Goal: Information Seeking & Learning: Learn about a topic

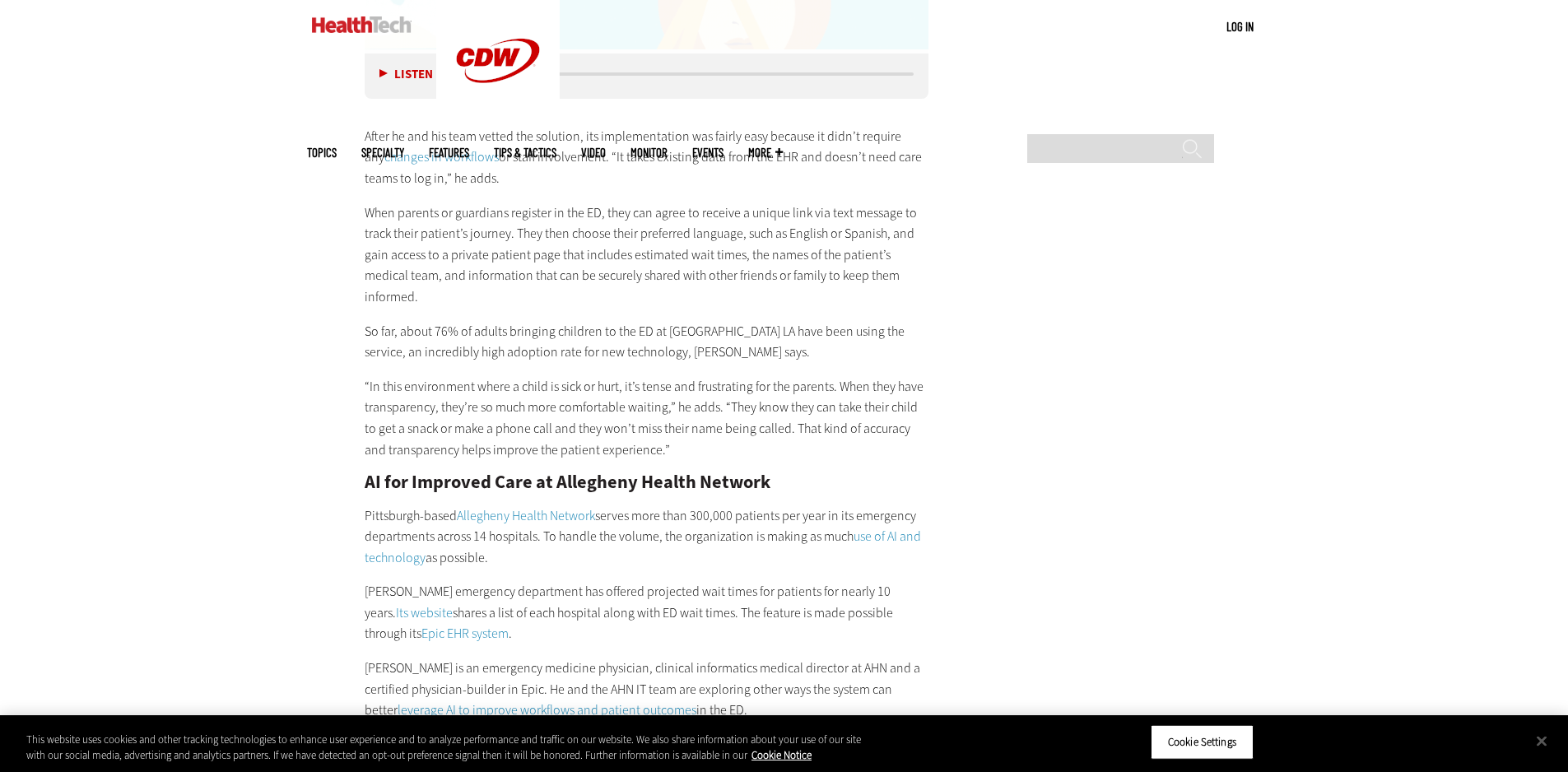
click at [945, 312] on main "Home » Artificial Intelligence Close New AI Research From CDW See how IT leader…" at bounding box center [784, 190] width 955 height 5032
click at [146, 548] on div "Become an Insider Sign up [DATE] to receive premium content! Sign Up MENU Log i…" at bounding box center [784, 86] width 1568 height 6210
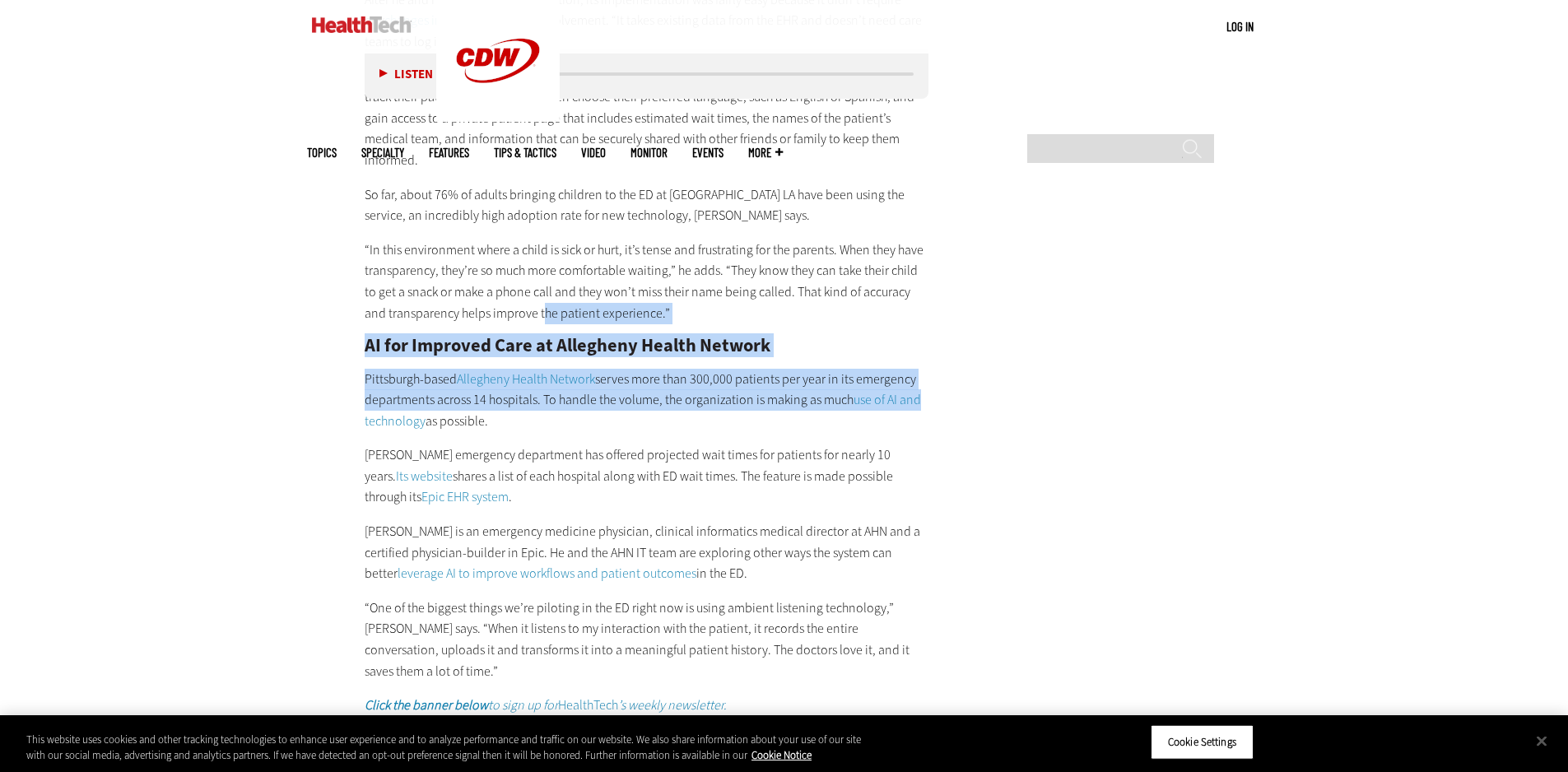
drag, startPoint x: 614, startPoint y: 266, endPoint x: 1125, endPoint y: 358, distance: 519.2
click at [1125, 358] on main "Home » Artificial Intelligence Close New AI Research From CDW See how IT leader…" at bounding box center [784, 53] width 955 height 5032
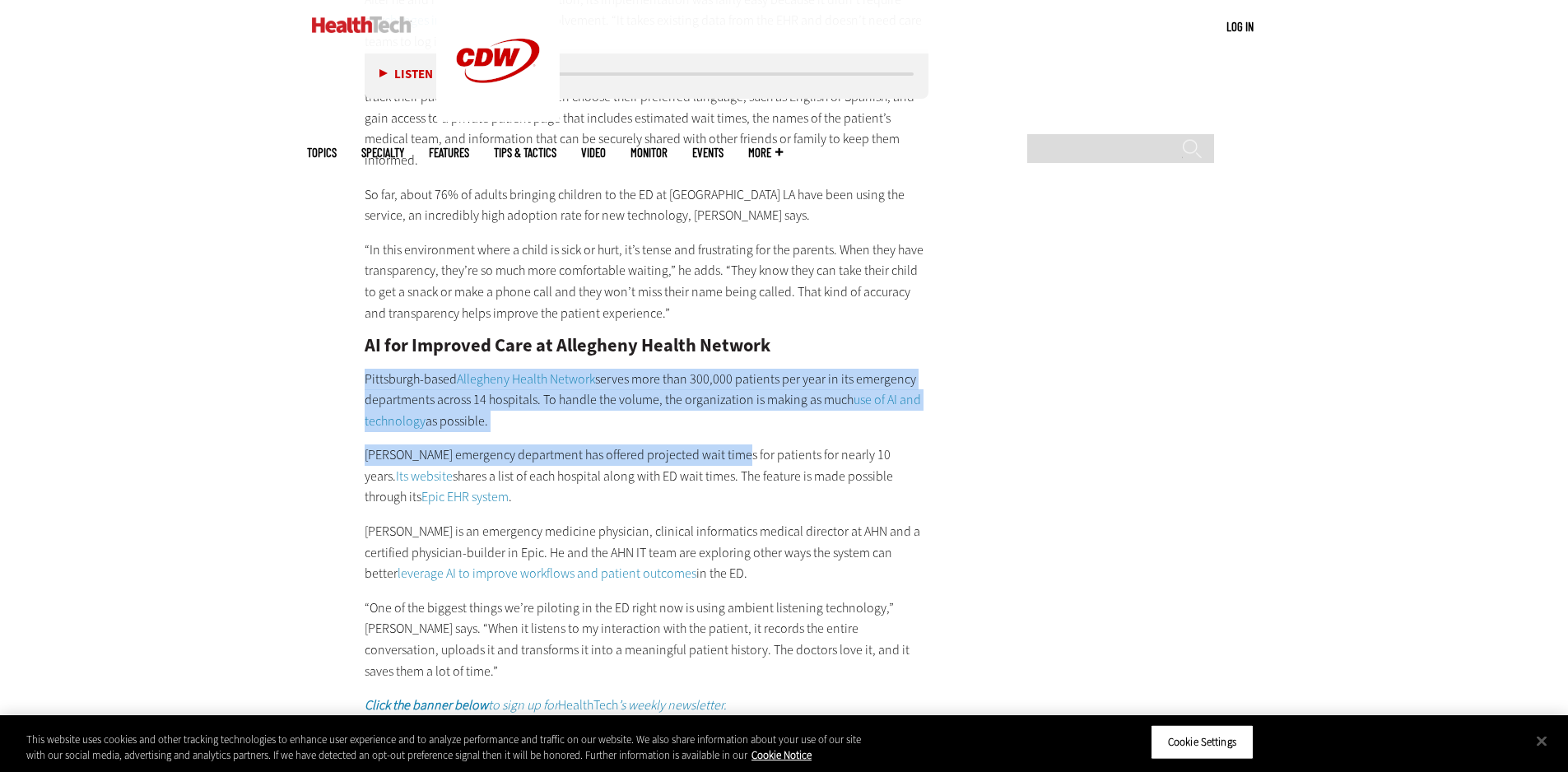
drag, startPoint x: 261, startPoint y: 324, endPoint x: 731, endPoint y: 418, distance: 479.3
click at [731, 445] on p "[PERSON_NAME] emergency department has offered projected wait times for patient…" at bounding box center [647, 476] width 565 height 64
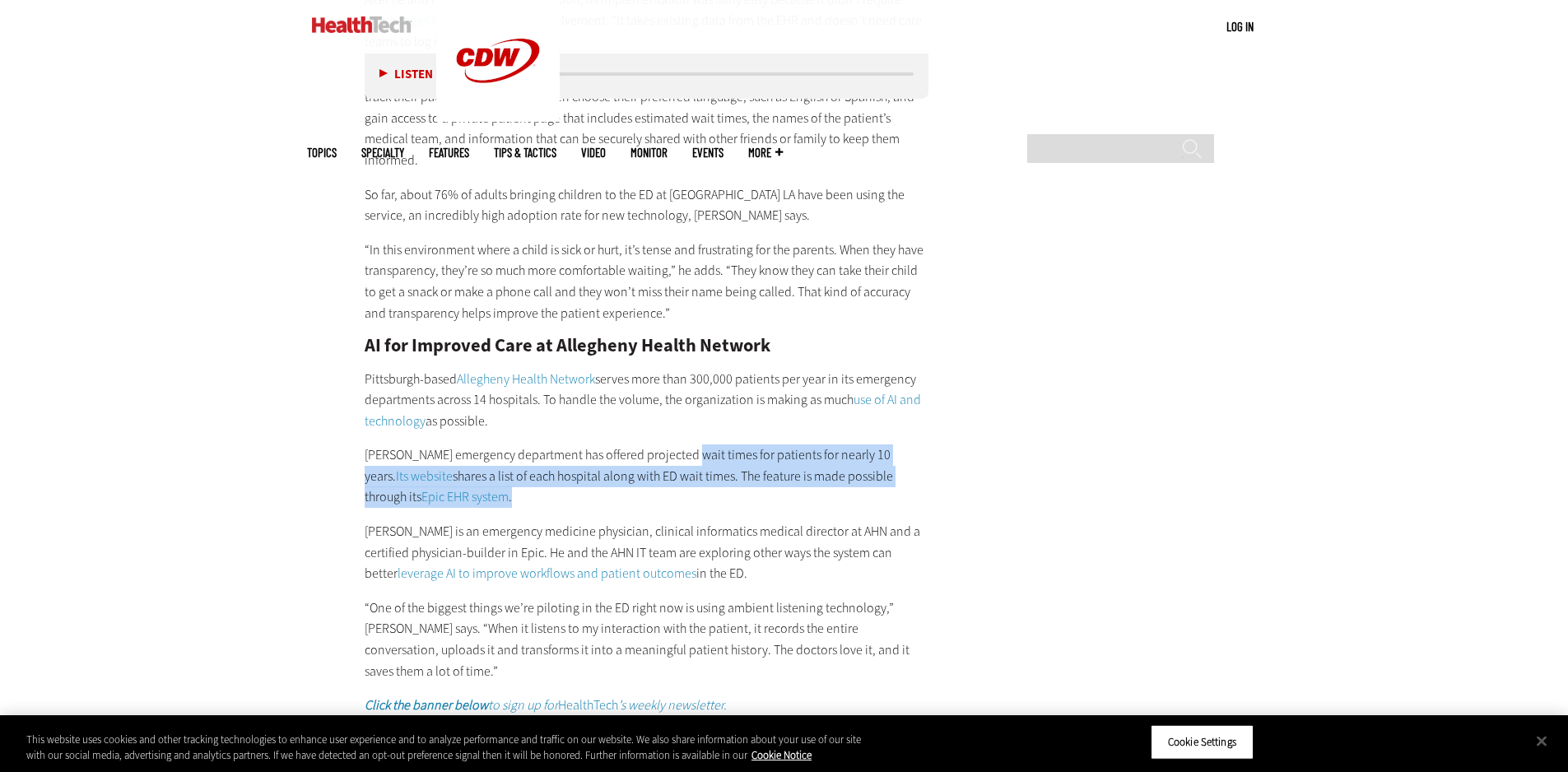
drag, startPoint x: 683, startPoint y: 396, endPoint x: 734, endPoint y: 457, distance: 79.5
click at [734, 457] on div "After he and his team vetted the solution, its implementation was fairly easy b…" at bounding box center [647, 335] width 565 height 762
click at [734, 457] on p "[PERSON_NAME] emergency department has offered projected wait times for patient…" at bounding box center [647, 476] width 565 height 64
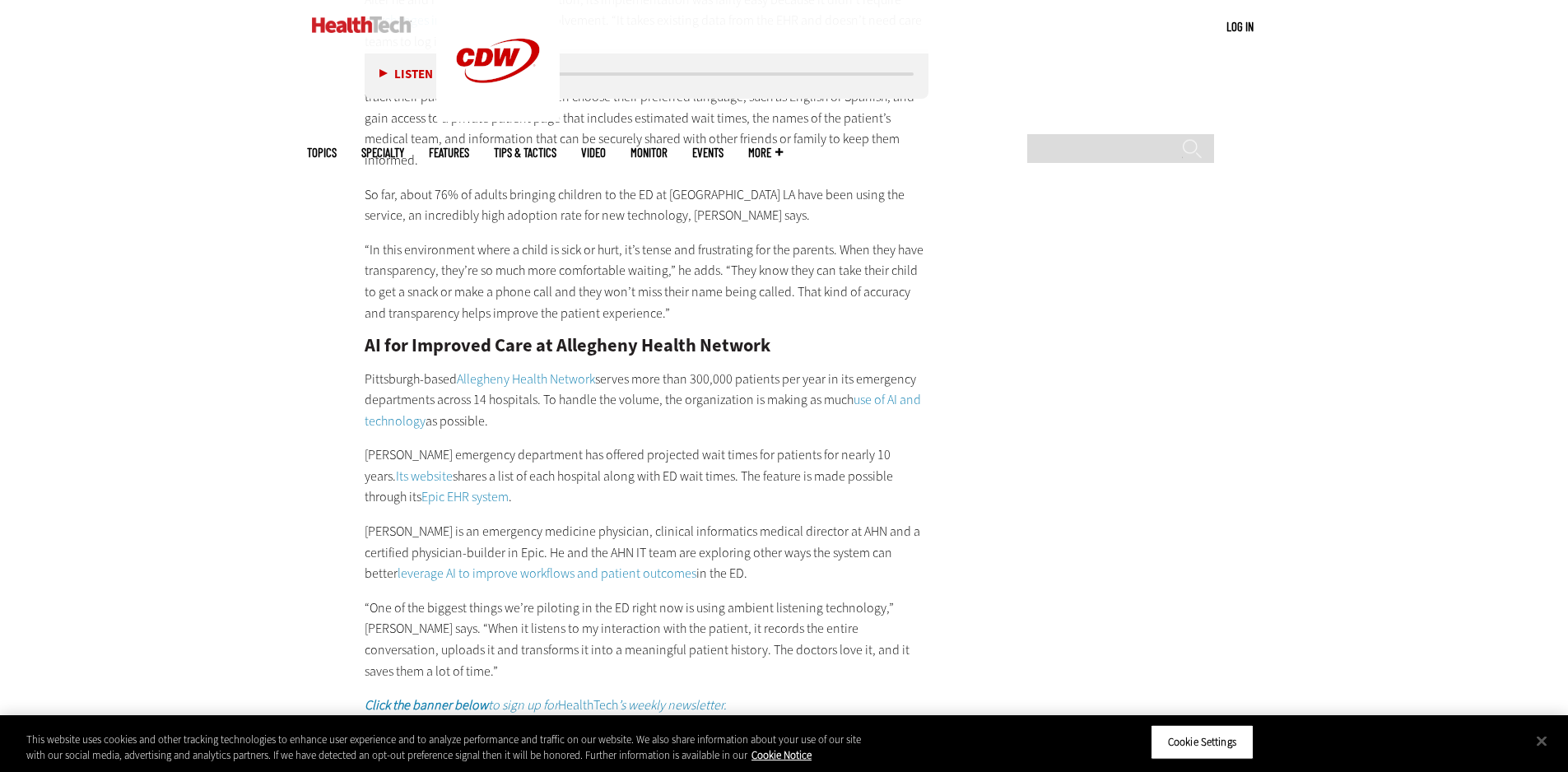
drag, startPoint x: 585, startPoint y: 499, endPoint x: 800, endPoint y: 529, distance: 217.1
click at [800, 529] on p "[PERSON_NAME] is an emergency medicine physician, clinical informatics medical …" at bounding box center [647, 553] width 565 height 64
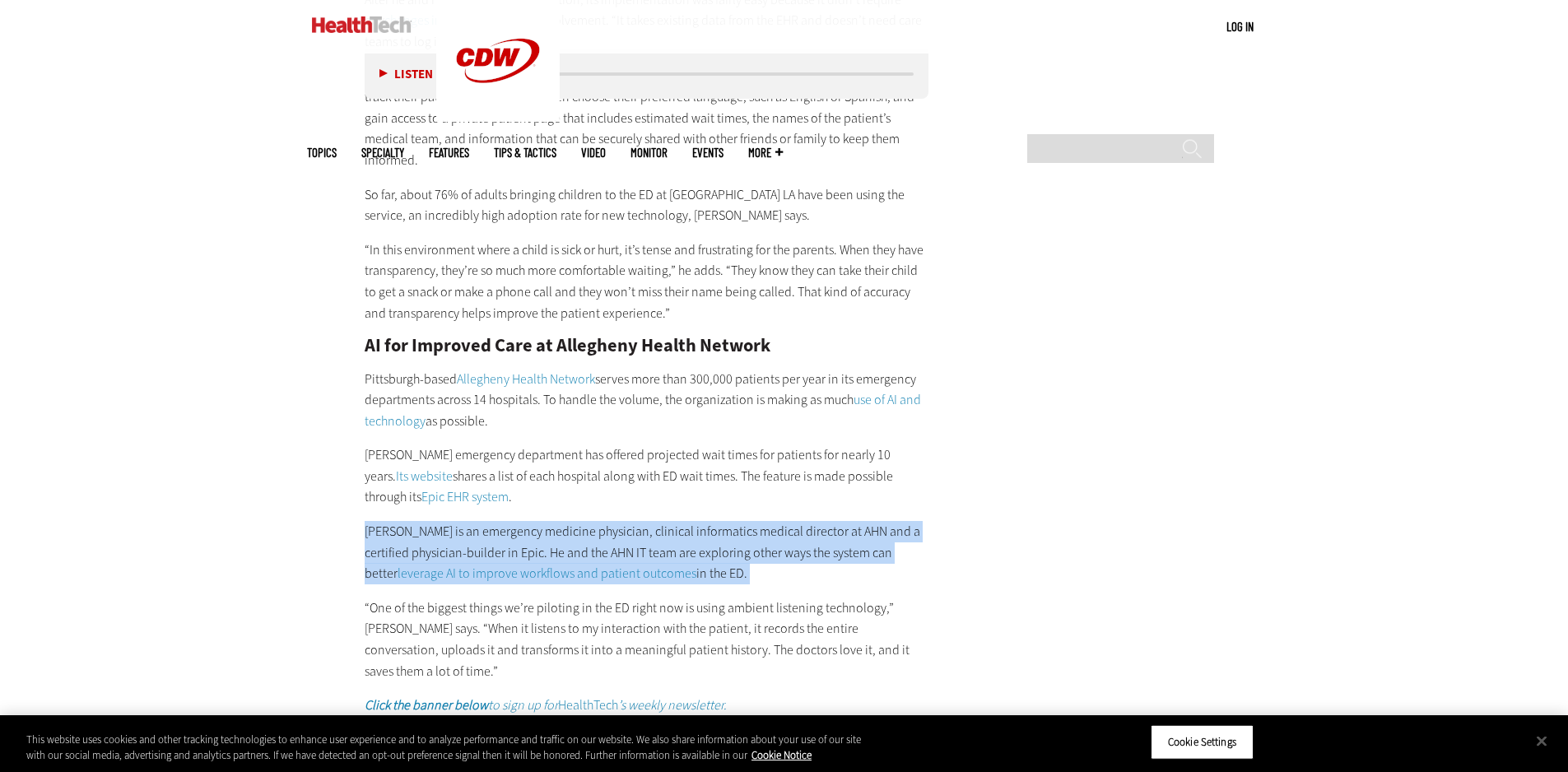
drag, startPoint x: 800, startPoint y: 529, endPoint x: 343, endPoint y: 484, distance: 459.2
click at [343, 484] on article "[DATE] Twitter Facebook LinkedIn Reddit Flipboard Email Artificial Intelligence…" at bounding box center [631, 72] width 598 height 4944
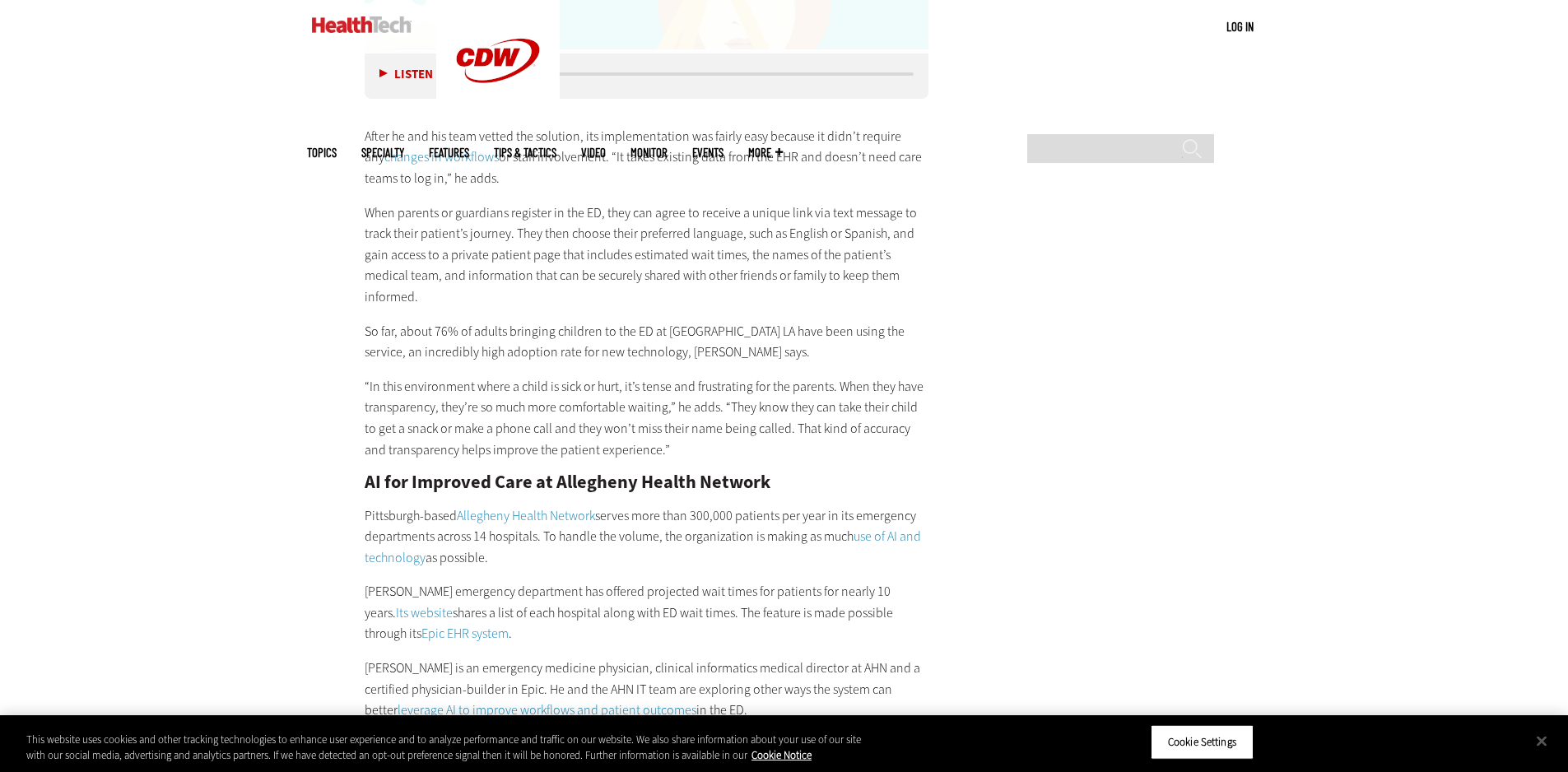
scroll to position [2882, 0]
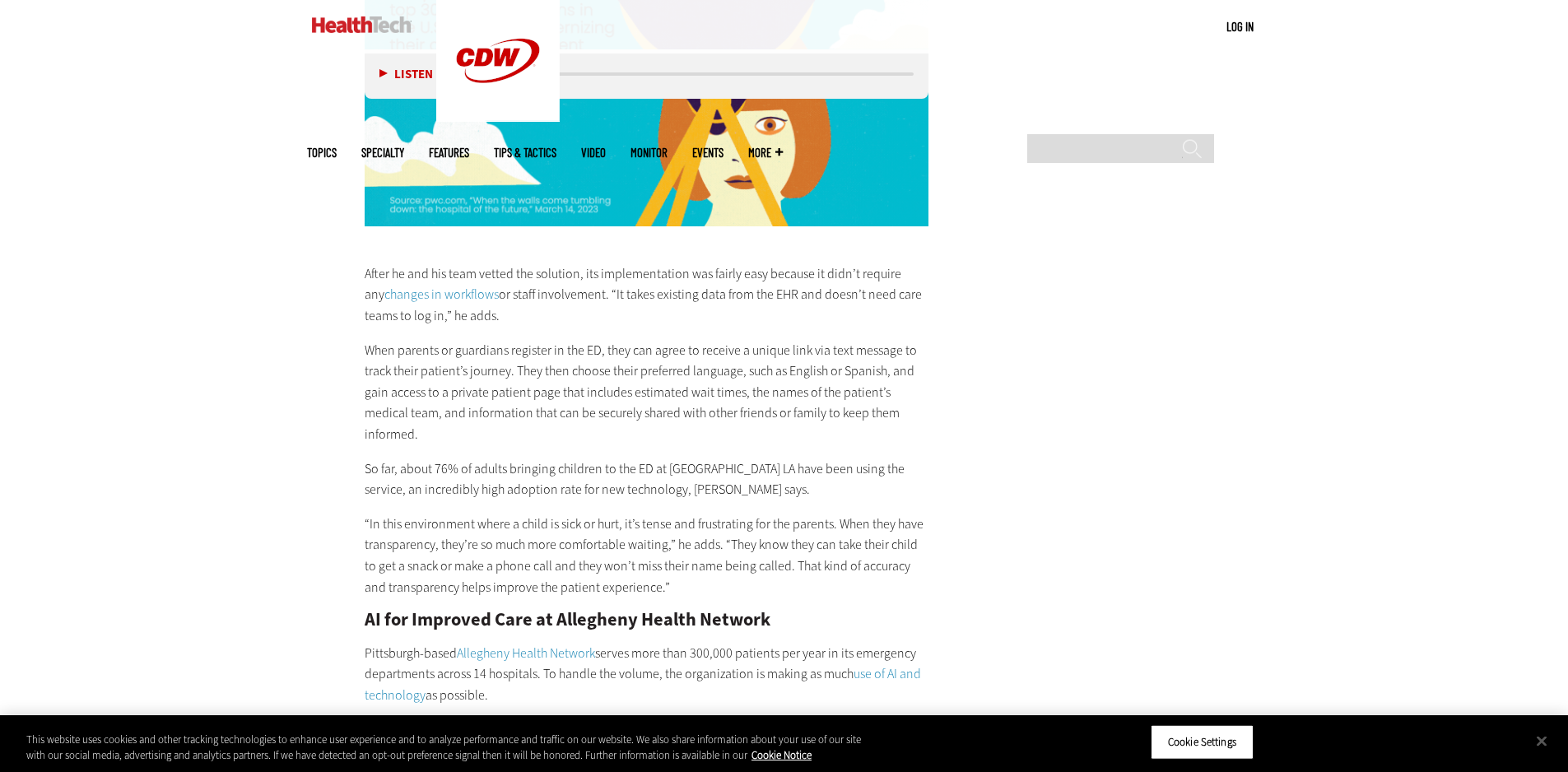
click at [283, 296] on div "Become an Insider Sign up [DATE] to receive premium content! Sign Up MENU Log i…" at bounding box center [784, 223] width 1568 height 6210
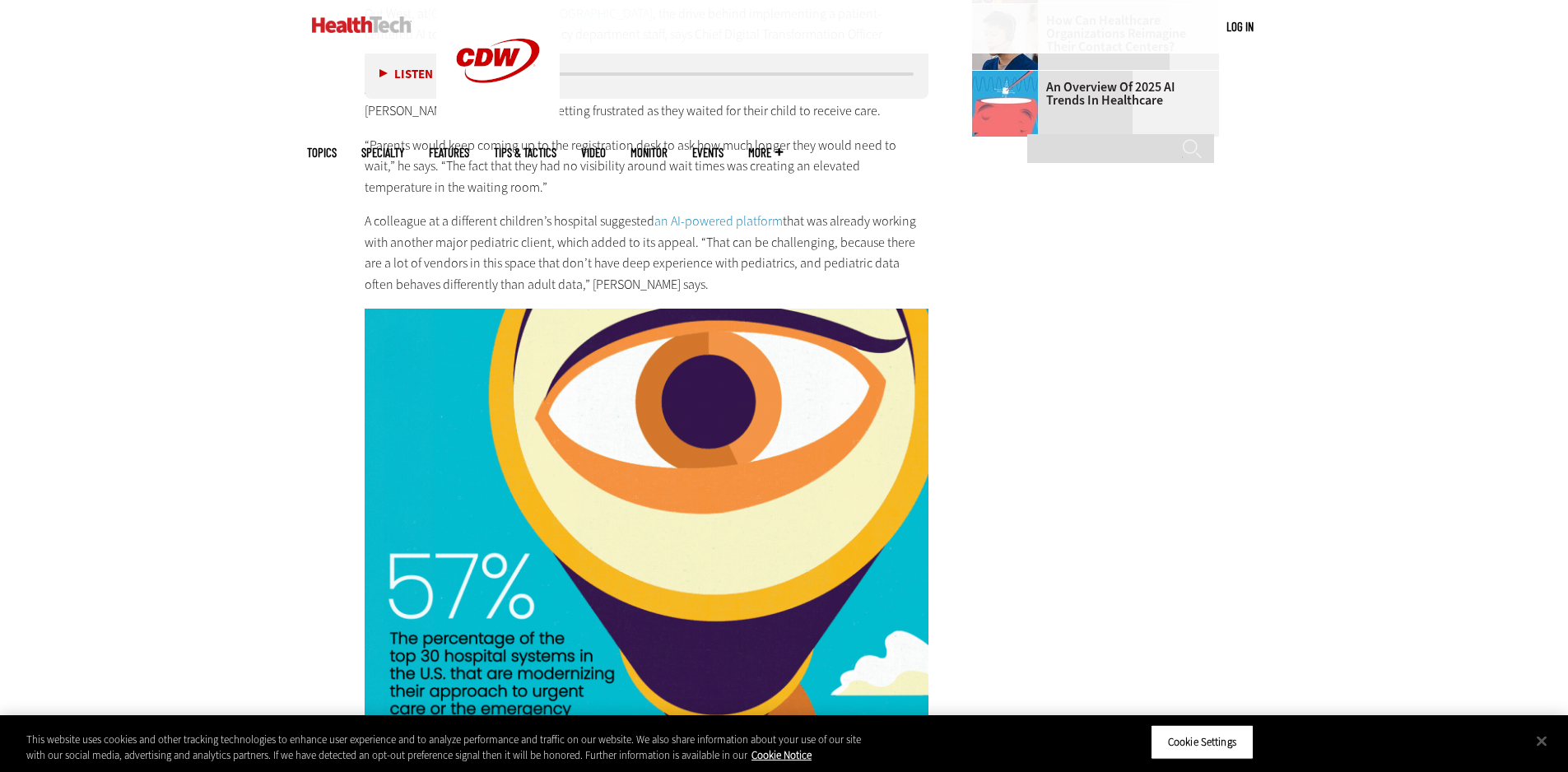
scroll to position [2196, 0]
